Goal: Transaction & Acquisition: Book appointment/travel/reservation

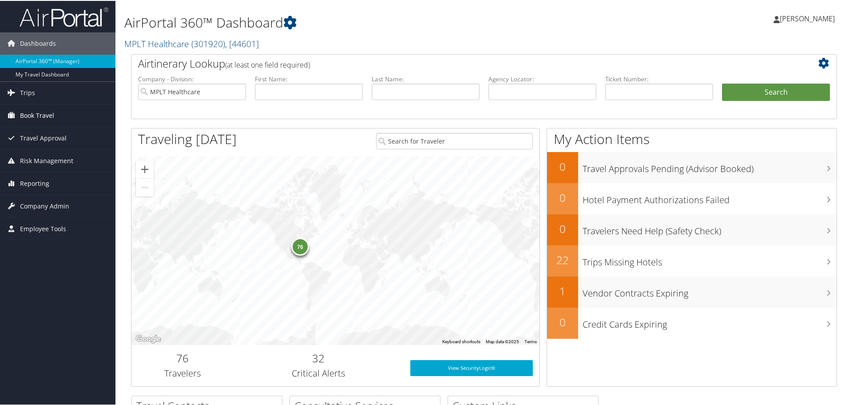
click at [22, 116] on span "Book Travel" at bounding box center [37, 115] width 34 height 22
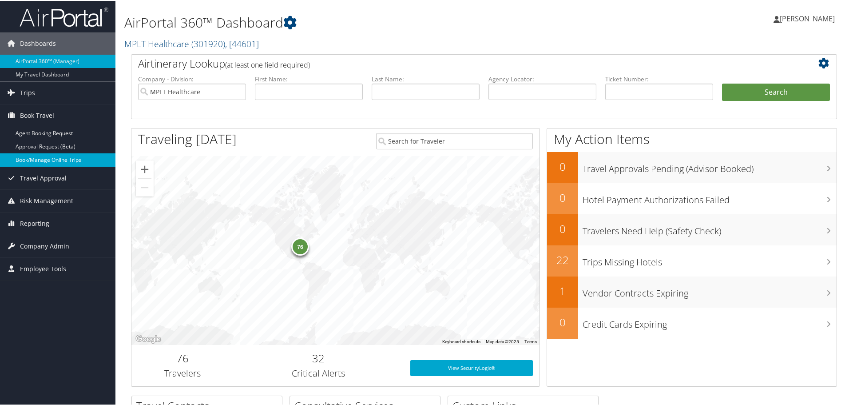
click at [32, 157] on link "Book/Manage Online Trips" at bounding box center [58, 158] width 116 height 13
